Goal: Information Seeking & Learning: Learn about a topic

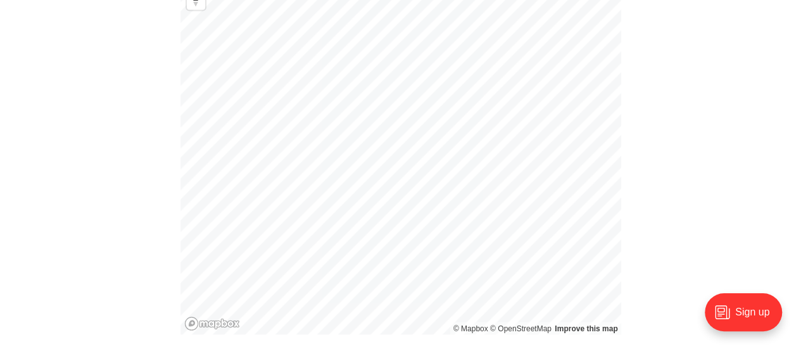
scroll to position [986, 0]
drag, startPoint x: 731, startPoint y: 162, endPoint x: 772, endPoint y: 146, distance: 44.1
click at [772, 146] on section "Over the past two decades, the demographic makeup of [GEOGRAPHIC_DATA] has chan…" at bounding box center [400, 105] width 801 height 1172
click at [695, 177] on section "Over the past two decades, the demographic makeup of [GEOGRAPHIC_DATA] has chan…" at bounding box center [400, 105] width 801 height 1172
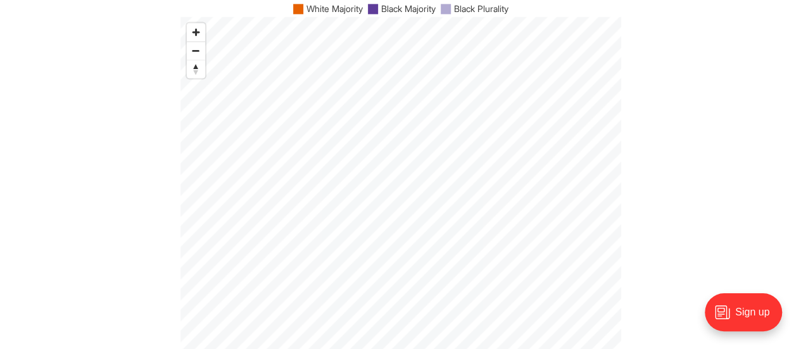
scroll to position [923, 0]
click at [196, 26] on span "Zoom in" at bounding box center [196, 24] width 18 height 18
click at [189, 23] on span "Zoom in" at bounding box center [196, 24] width 18 height 18
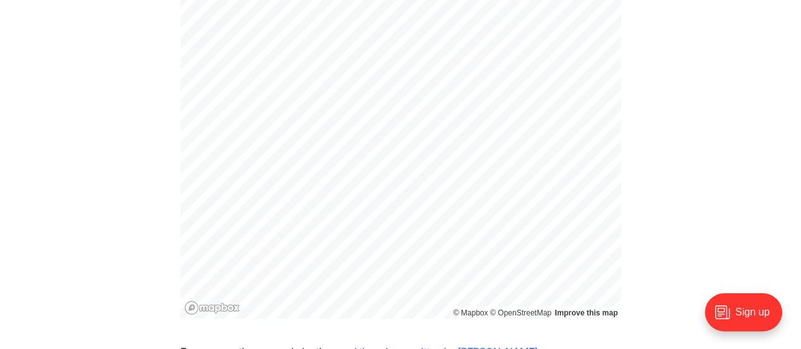
scroll to position [976, 0]
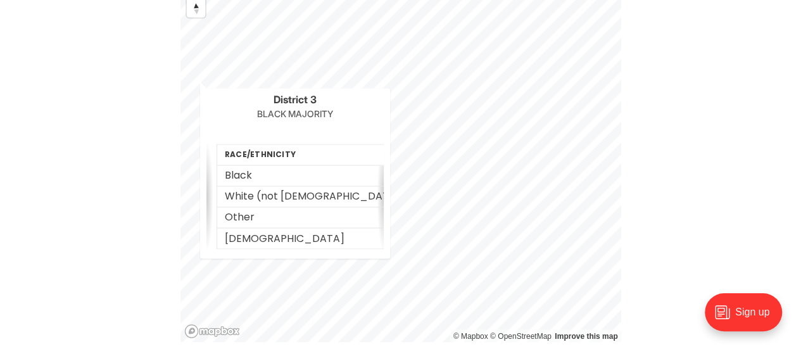
click at [199, 82] on div "© Mapbox © OpenStreetMap Improve this map District 3 Black Majority Race/Ethnic…" at bounding box center [400, 149] width 441 height 386
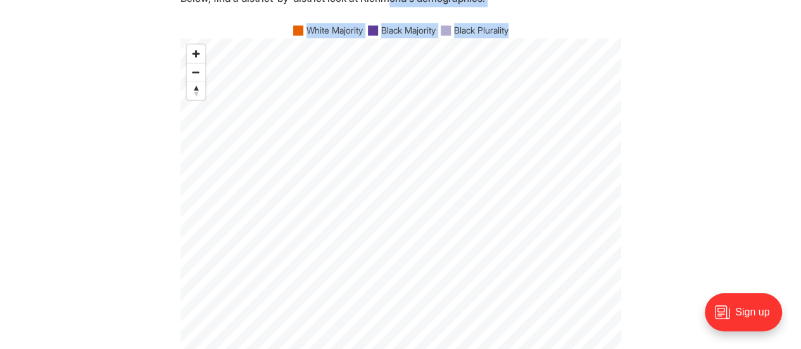
scroll to position [864, 0]
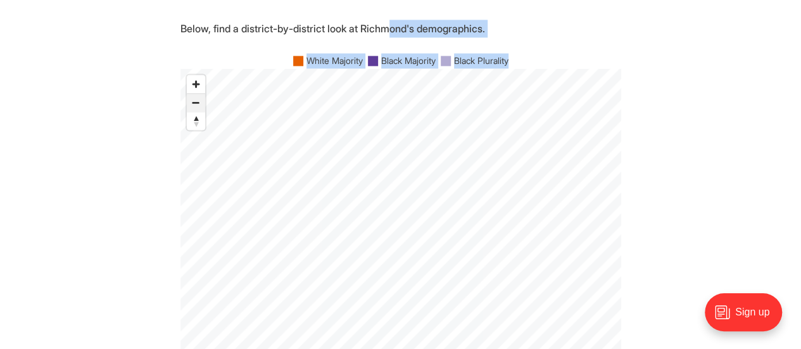
click at [194, 99] on span "Zoom out" at bounding box center [196, 103] width 18 height 18
click at [192, 106] on span "Zoom out" at bounding box center [196, 103] width 18 height 18
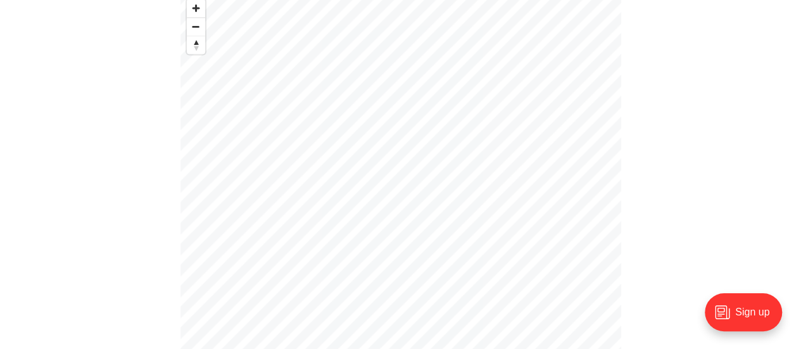
scroll to position [932, 0]
click at [195, 22] on span "Zoom in" at bounding box center [196, 15] width 18 height 18
